Goal: Answer question/provide support

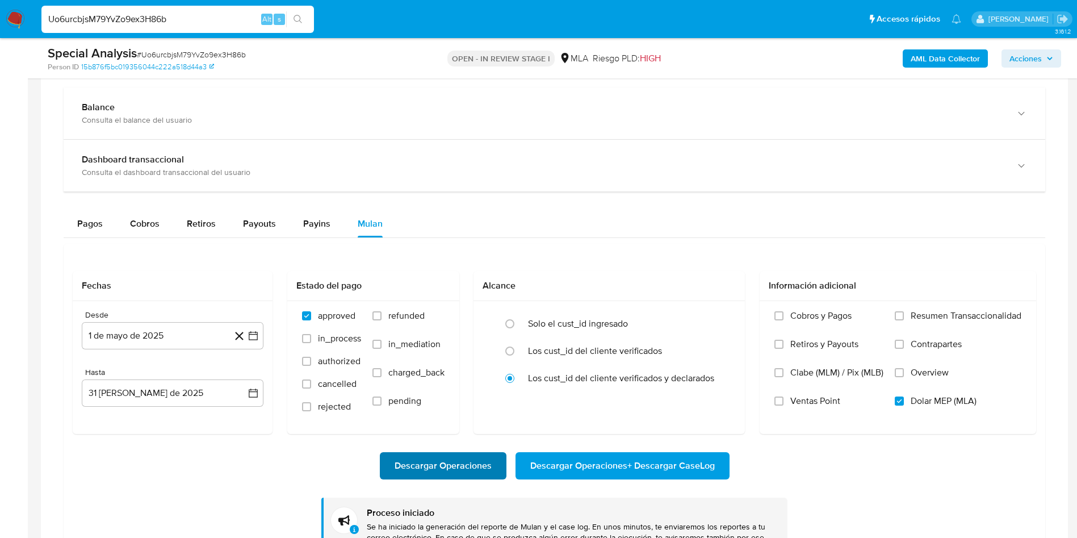
scroll to position [619, 0]
click at [200, 456] on div "Descargar Operaciones Descargar Operaciones + Descargar CaseLog" at bounding box center [554, 465] width 963 height 27
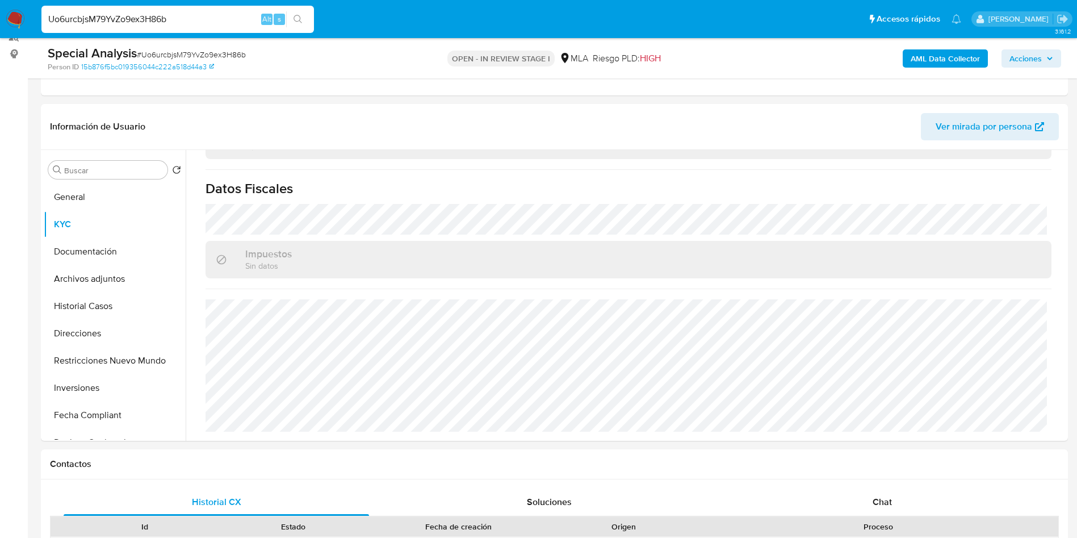
scroll to position [0, 0]
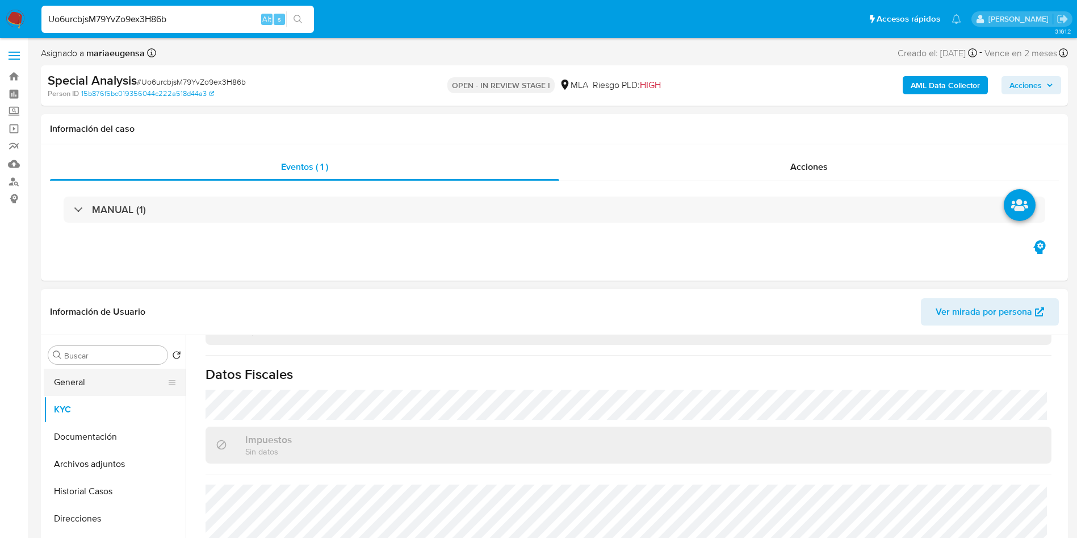
click at [117, 379] on button "General" at bounding box center [110, 381] width 133 height 27
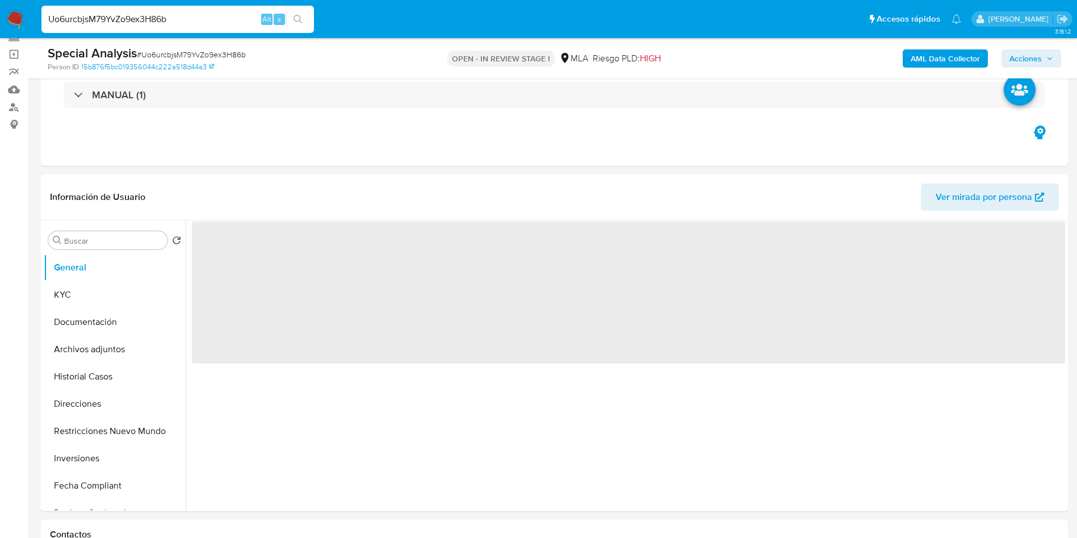
scroll to position [79, 0]
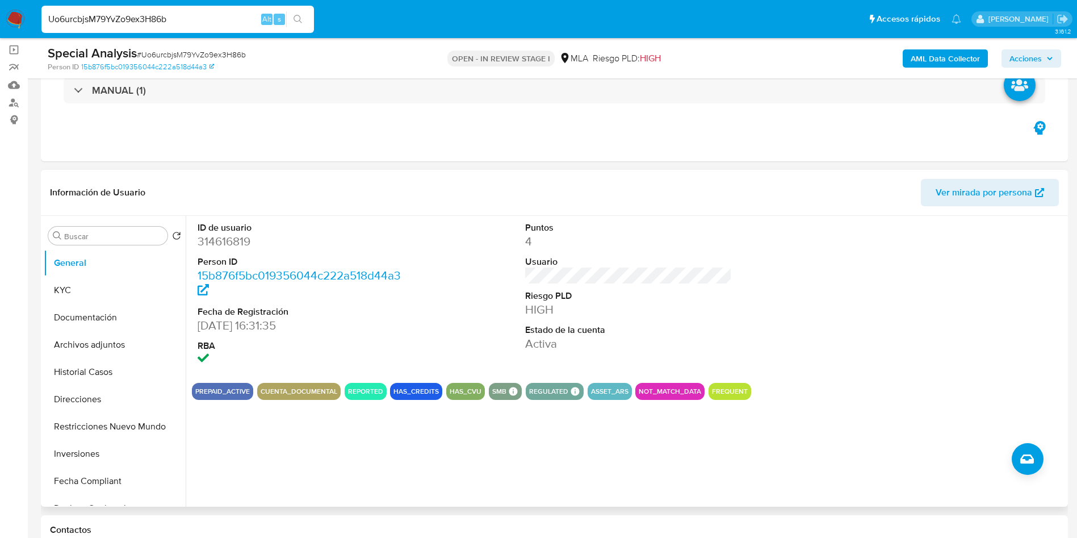
click at [237, 240] on dd "314616819" at bounding box center [301, 241] width 207 height 16
copy dd "314616819"
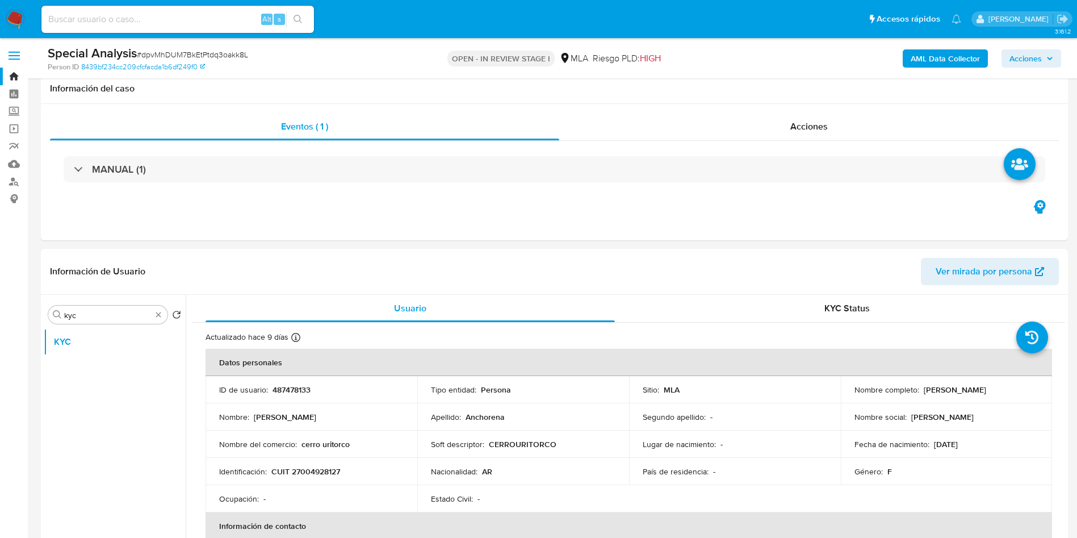
click at [209, 62] on div "Person ID 8439bf234cc209cfcfacda1b6df249f0" at bounding box center [215, 67] width 335 height 10
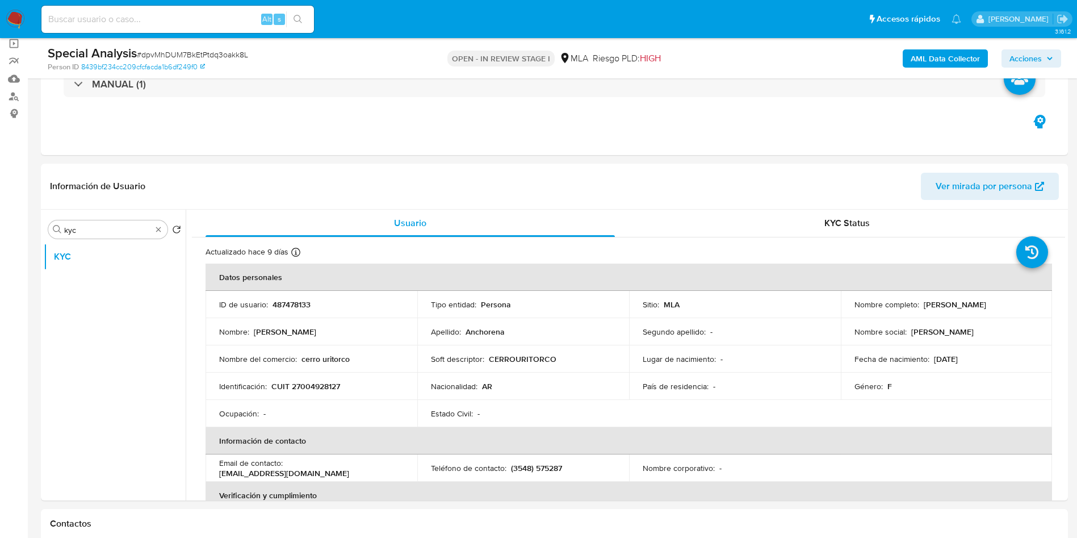
scroll to position [394, 0]
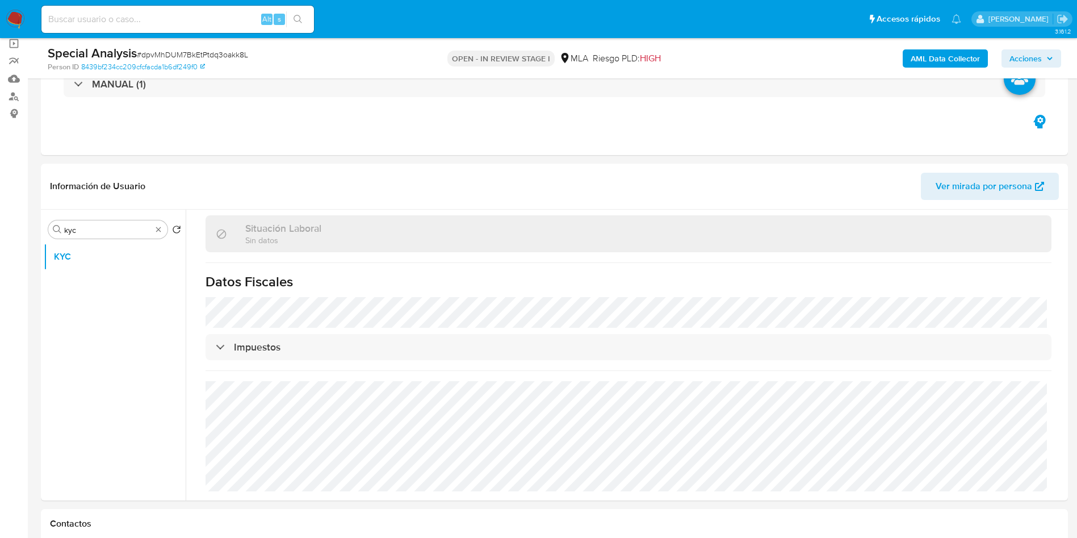
click at [209, 56] on span "# dpvMhDUM7BkEtPtdq3oakk8L" at bounding box center [192, 54] width 111 height 11
copy span "dpvMhDUM7BkEtPtdq3oakk8L"
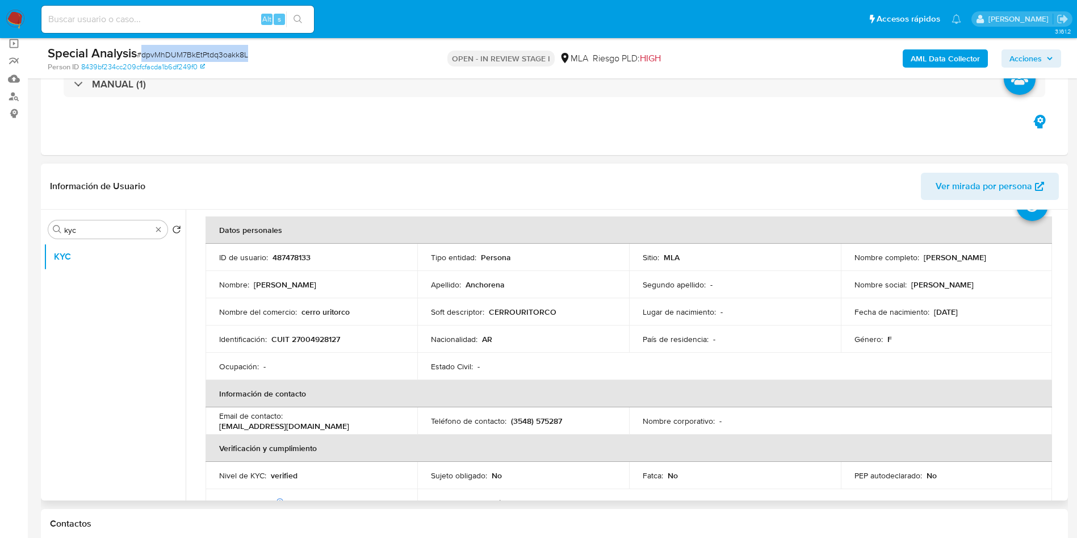
scroll to position [0, 0]
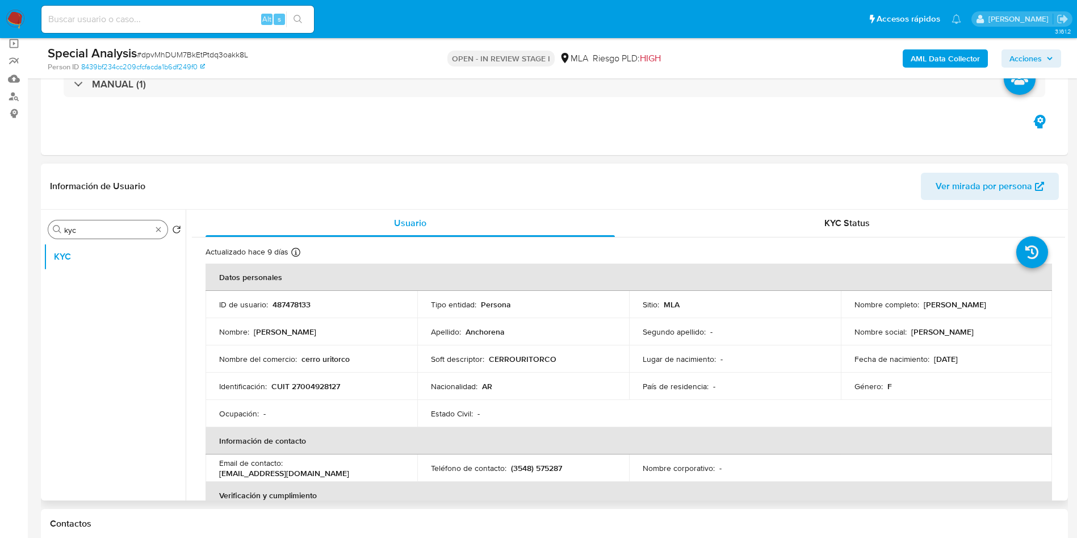
click at [125, 220] on div "Buscar kyc" at bounding box center [107, 229] width 119 height 18
click at [112, 229] on input "kyc" at bounding box center [107, 230] width 87 height 10
click at [112, 228] on input "kyc" at bounding box center [107, 230] width 87 height 10
click at [107, 258] on button "General" at bounding box center [110, 256] width 133 height 27
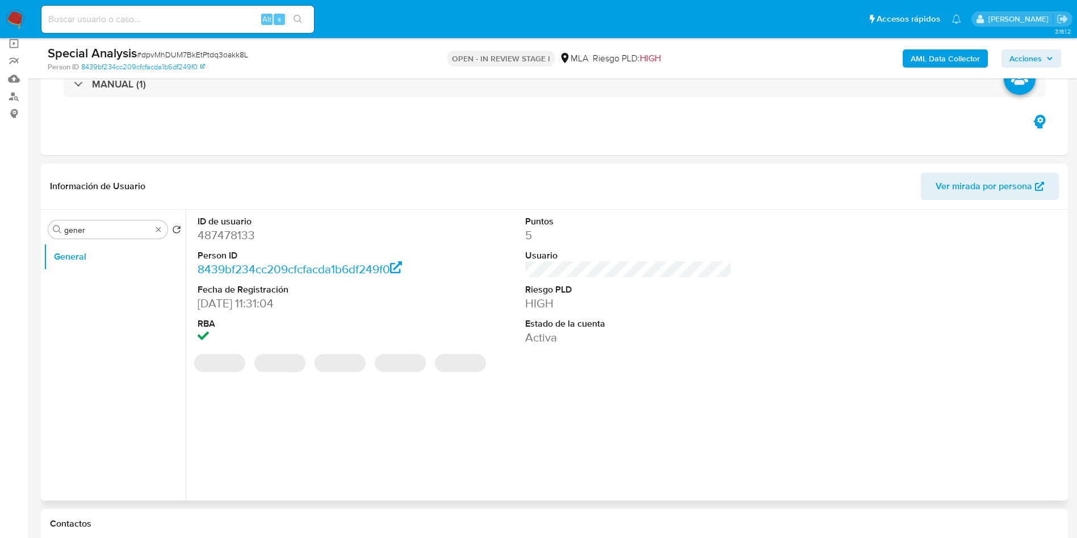
click at [211, 240] on dd "487478133" at bounding box center [301, 235] width 207 height 16
copy dd "487478133"
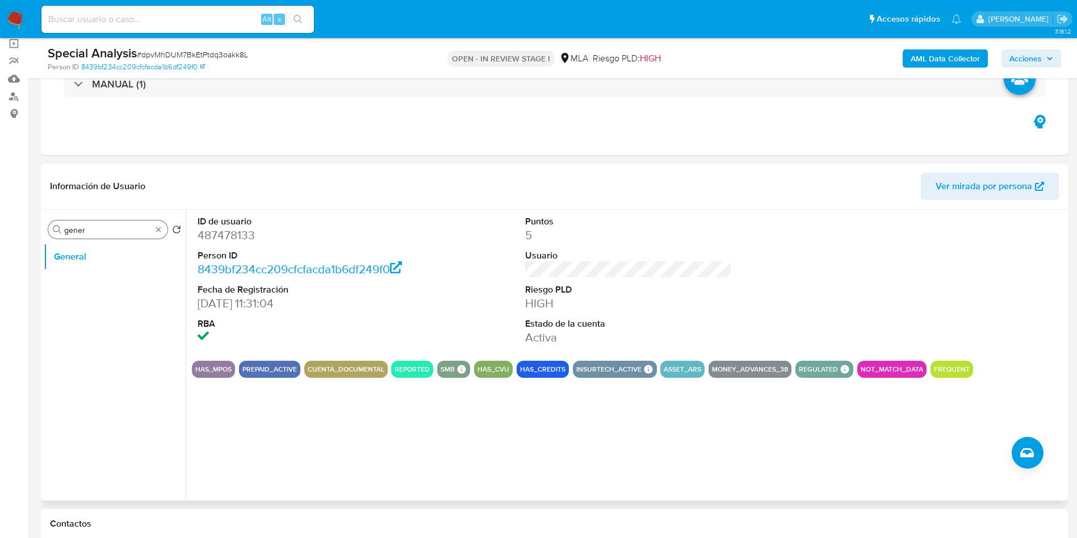
click at [135, 225] on input "gener" at bounding box center [107, 230] width 87 height 10
type input "arc"
click at [124, 284] on button "Archivos adjuntos" at bounding box center [110, 283] width 133 height 27
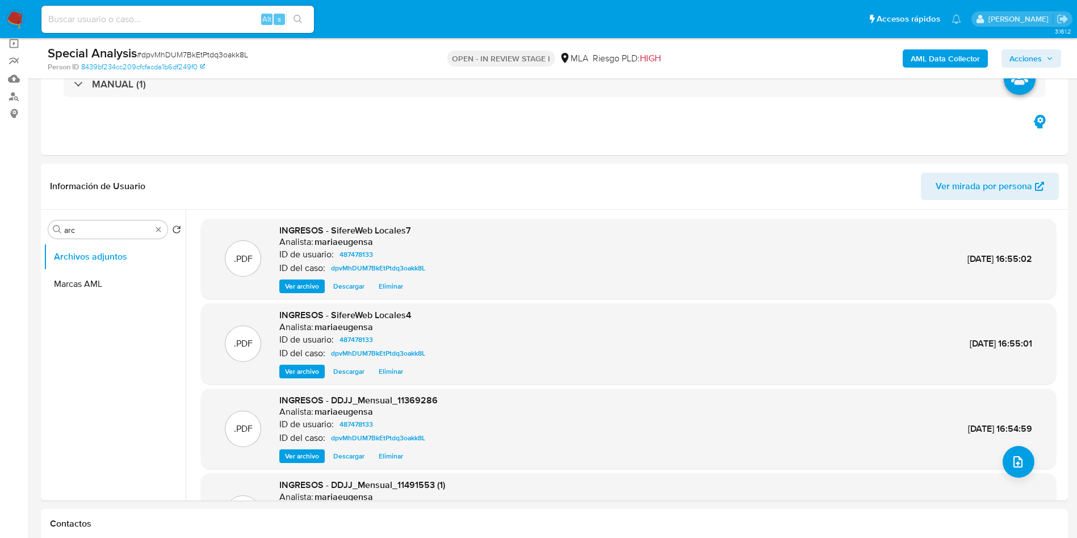
click at [938, 68] on div "AML Data Collector Acciones" at bounding box center [893, 58] width 335 height 27
click at [944, 60] on b "AML Data Collector" at bounding box center [944, 58] width 69 height 18
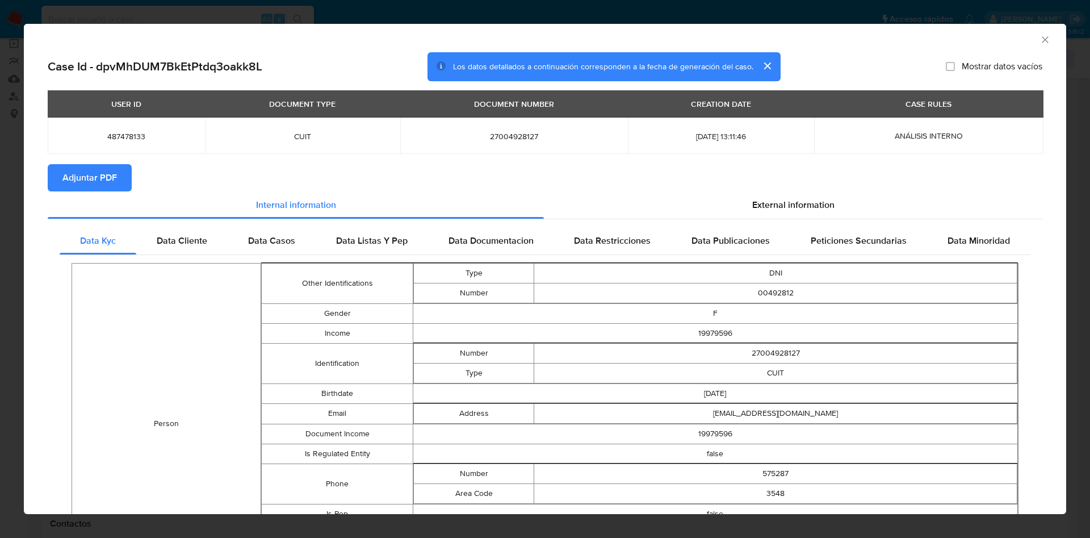
click at [95, 167] on span "Adjuntar PDF" at bounding box center [89, 177] width 54 height 25
click at [1039, 42] on icon "Cerrar ventana" at bounding box center [1044, 39] width 11 height 11
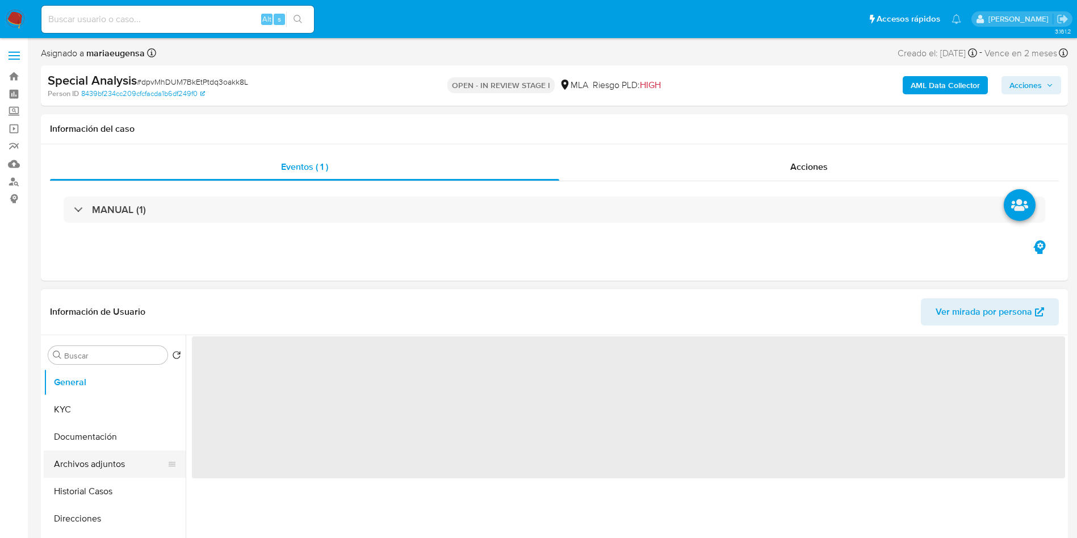
select select "10"
click at [108, 467] on button "Archivos adjuntos" at bounding box center [110, 463] width 133 height 27
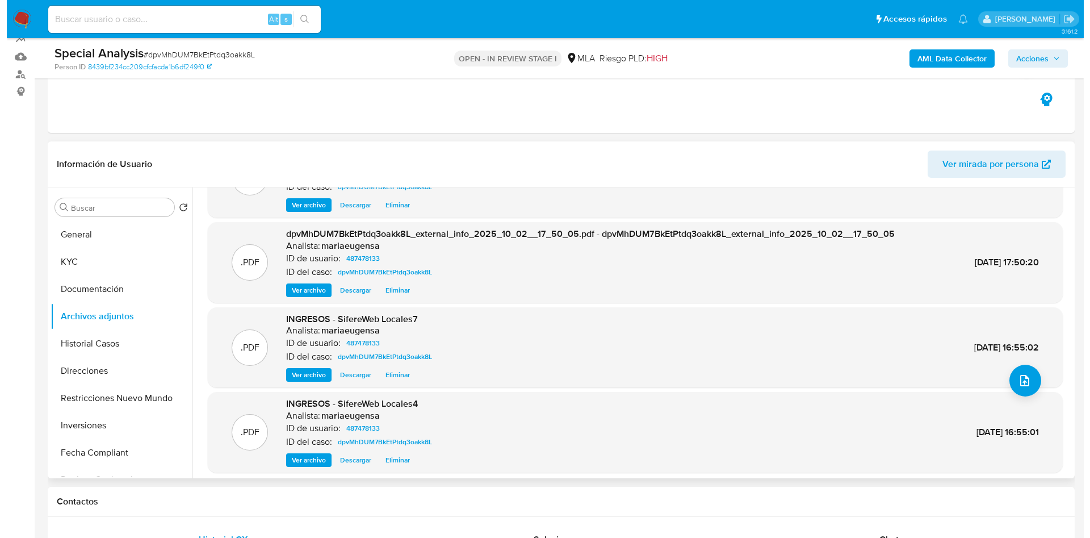
scroll to position [85, 0]
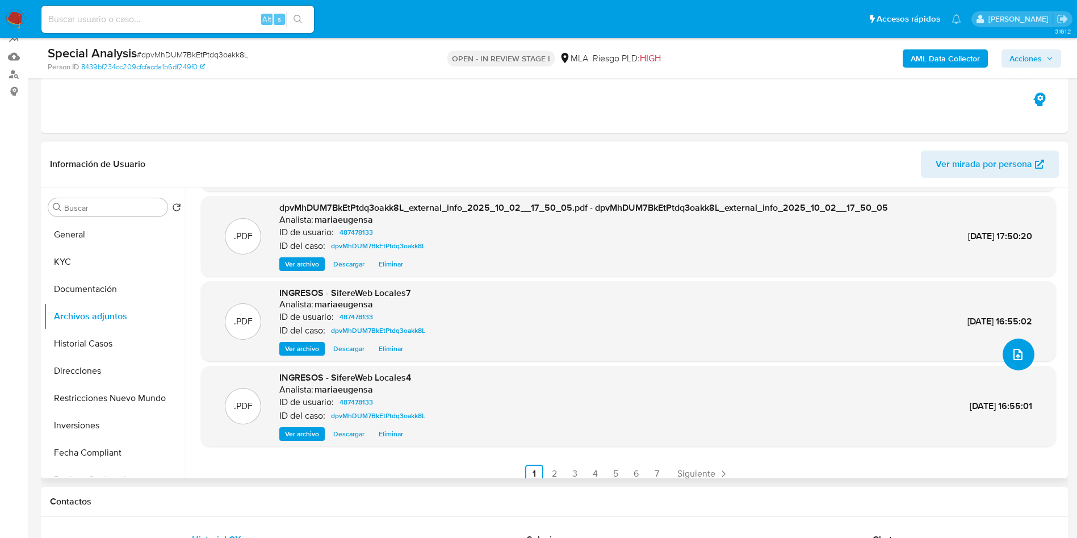
click at [1011, 351] on icon "upload-file" at bounding box center [1018, 354] width 14 height 14
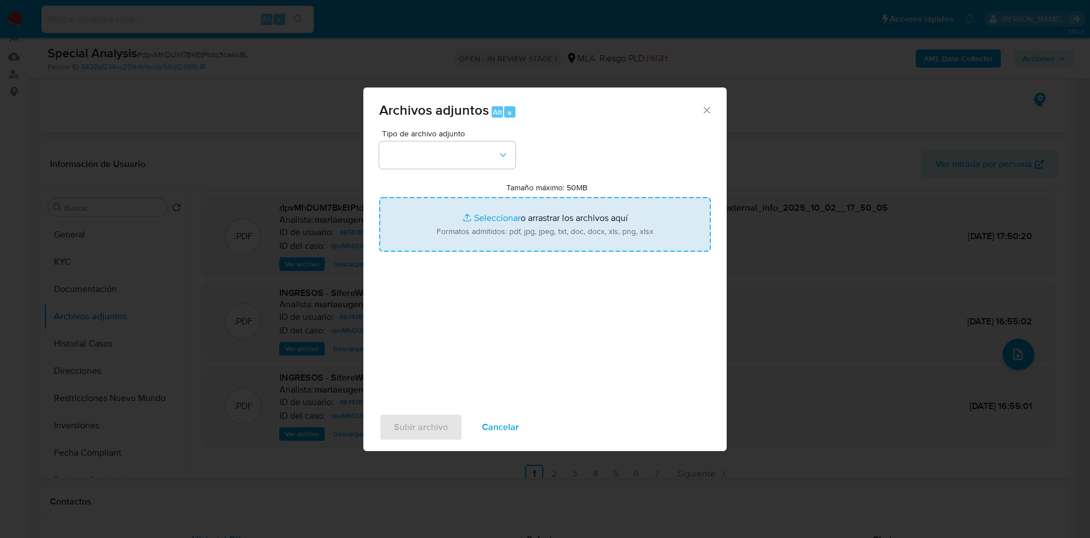
click at [548, 214] on input "Tamaño máximo: 50MB Seleccionar archivos" at bounding box center [544, 224] width 331 height 54
type input "C:\fakepath\Calculador documentación (1).xlsx"
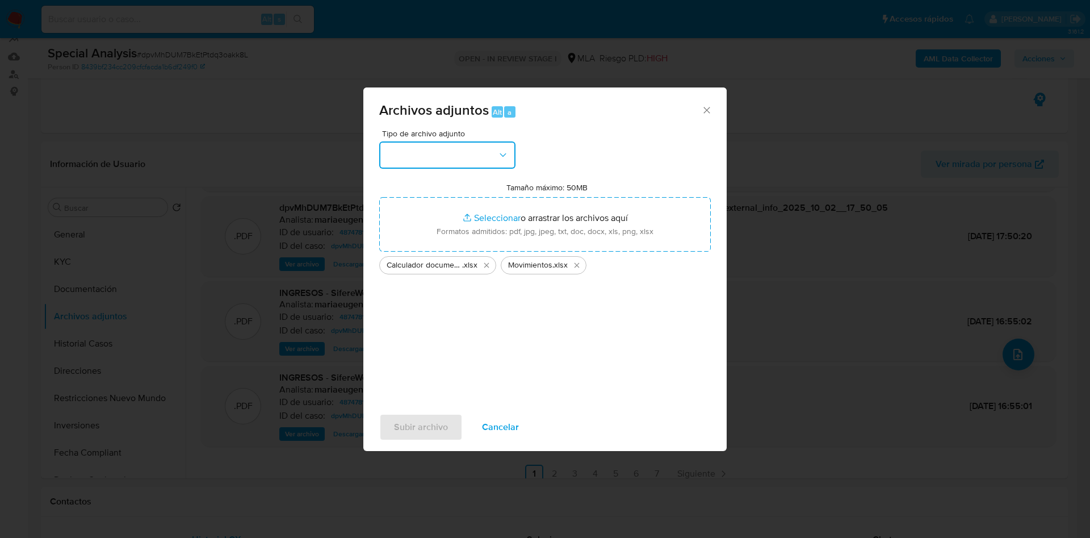
click at [456, 153] on button "button" at bounding box center [447, 154] width 136 height 27
click at [411, 324] on span "OTROS" at bounding box center [401, 318] width 30 height 11
click at [406, 418] on span "Subir archivo" at bounding box center [421, 426] width 54 height 25
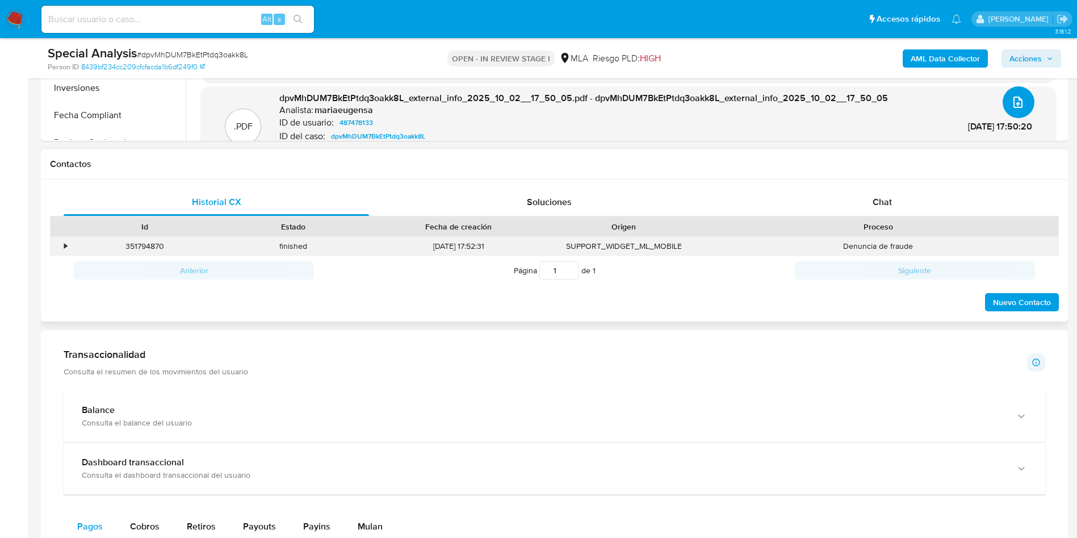
scroll to position [440, 0]
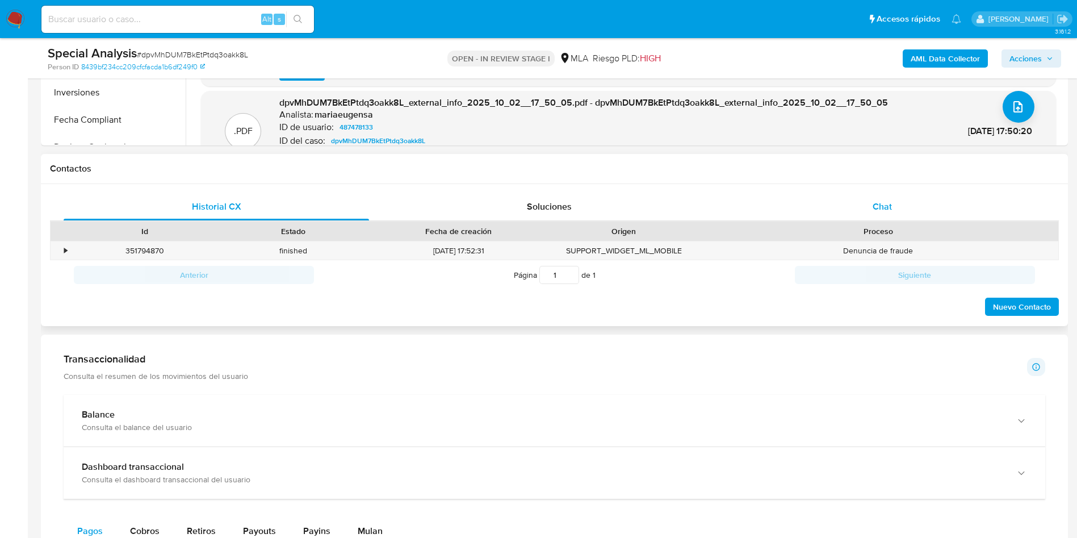
click at [891, 205] on span "Chat" at bounding box center [881, 206] width 19 height 13
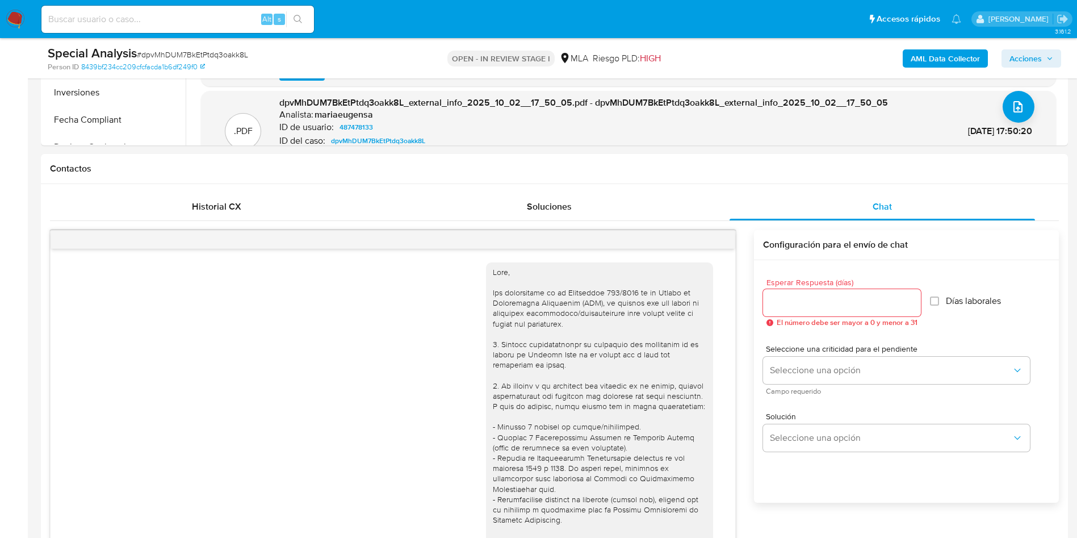
scroll to position [480, 0]
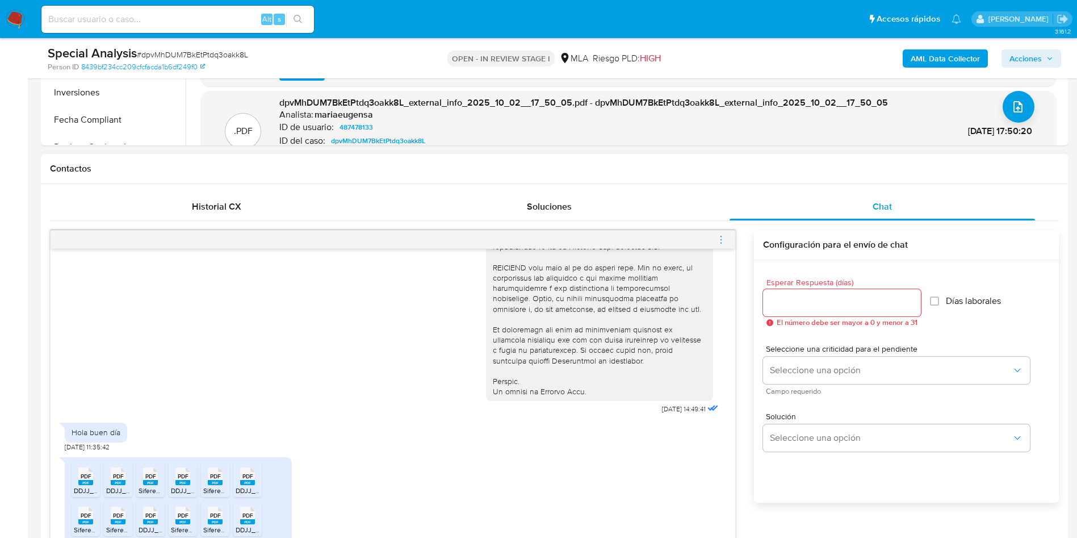
click at [793, 302] on input "Esperar Respuesta (días)" at bounding box center [842, 302] width 158 height 15
type input "2"
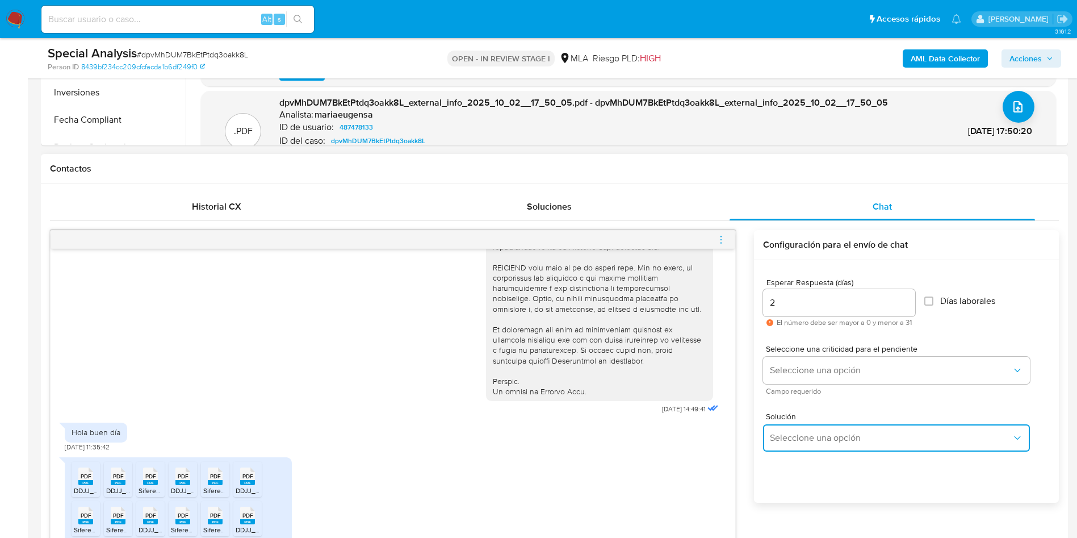
click at [788, 426] on button "Seleccione una opción" at bounding box center [896, 437] width 267 height 27
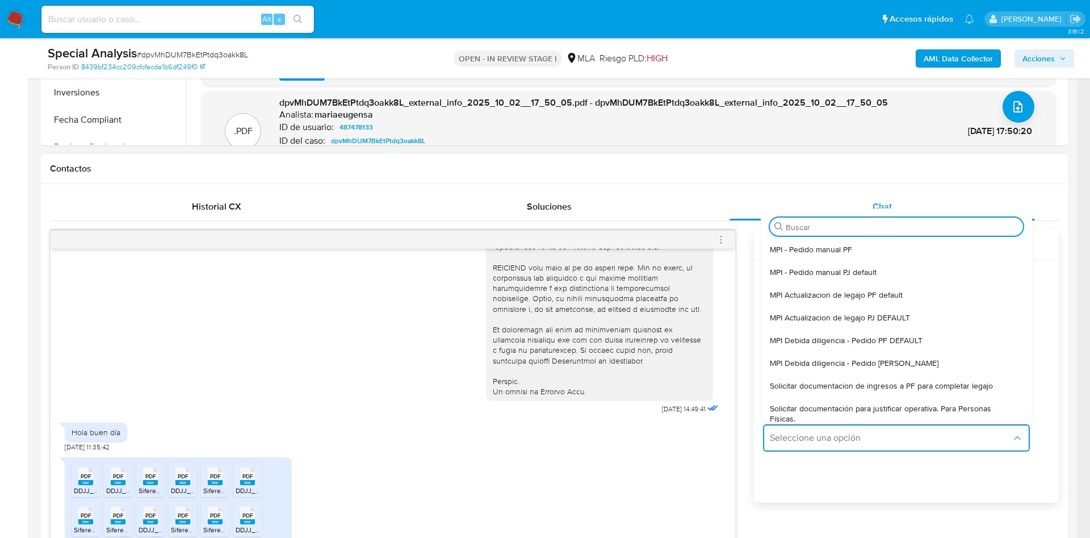
drag, startPoint x: 797, startPoint y: 410, endPoint x: 778, endPoint y: 419, distance: 21.3
click at [797, 409] on span "Solicitar documentación para justificar operativa. Para Personas Físicas." at bounding box center [893, 413] width 246 height 20
type textarea "Hola,En función de las operaciones registradas en tu cuenta de Mercado Pago, ne…"
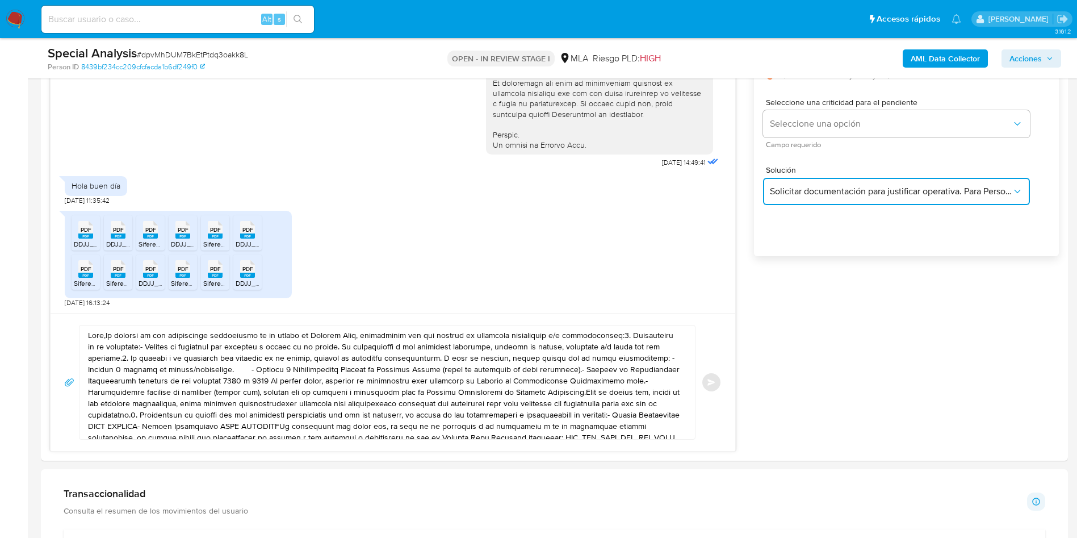
scroll to position [866, 0]
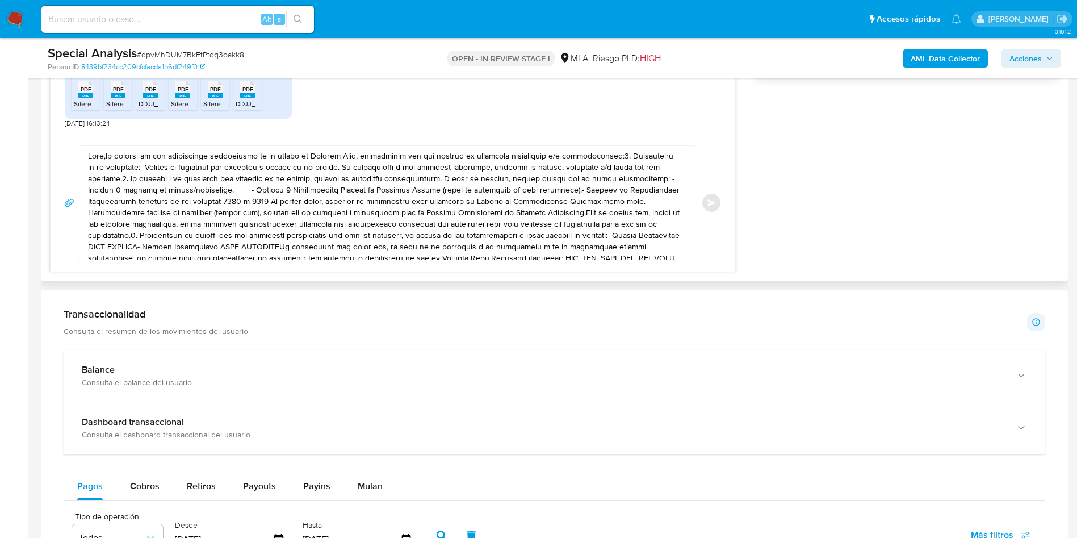
click at [270, 222] on textarea at bounding box center [384, 203] width 593 height 114
click at [270, 221] on textarea at bounding box center [384, 203] width 593 height 114
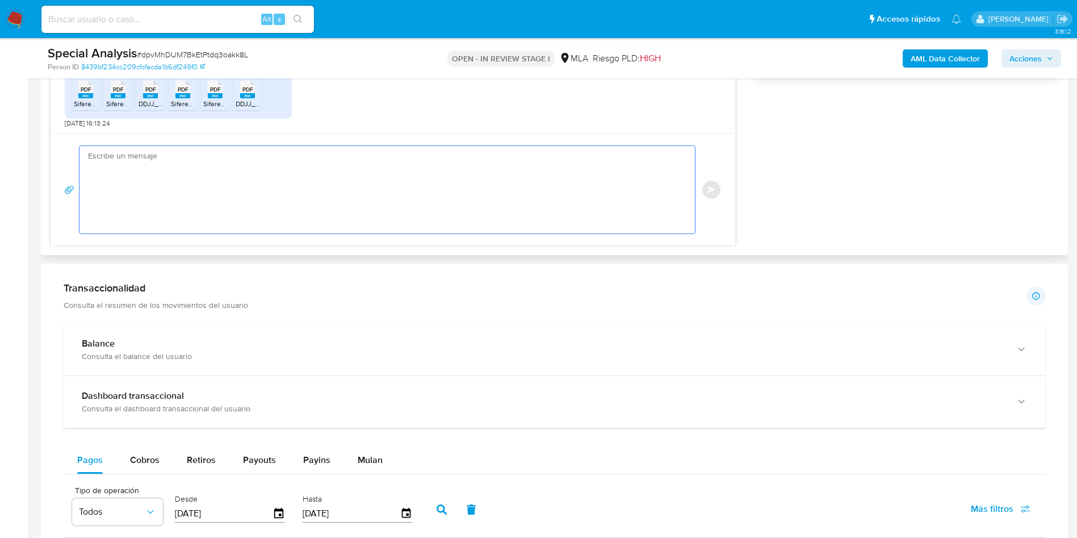
paste textarea "Hola, Muchas gracias por la documentación enviada. En función de las operacione…"
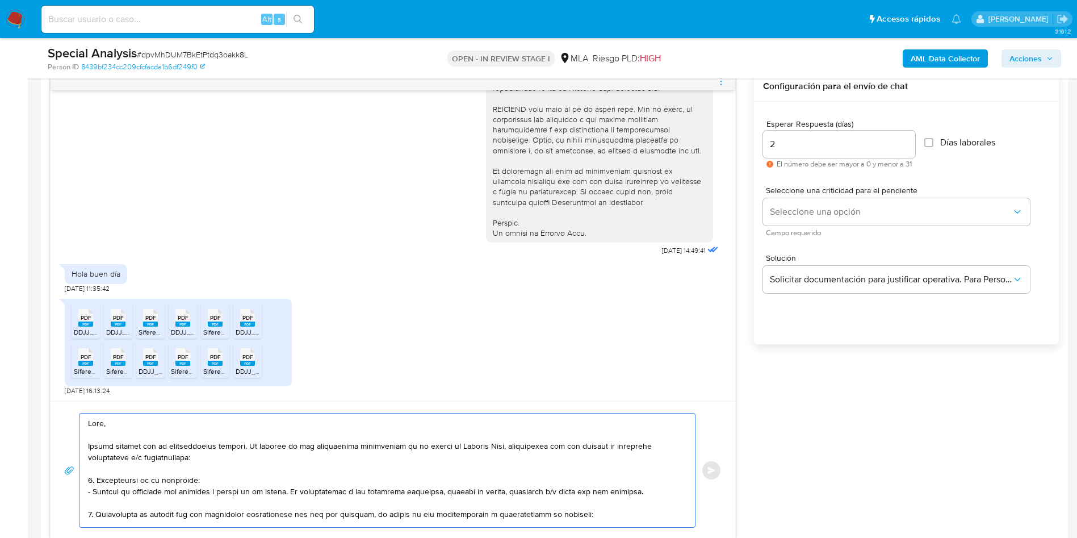
scroll to position [585, 0]
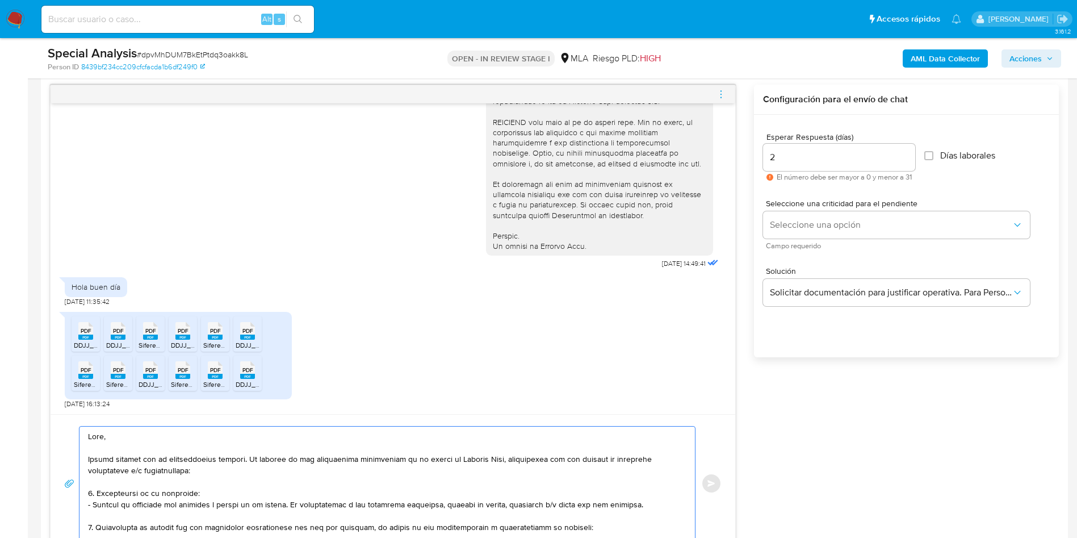
type textarea "Hola, Muchas gracias por la documentación enviada. En función de las operacione…"
